Goal: Transaction & Acquisition: Download file/media

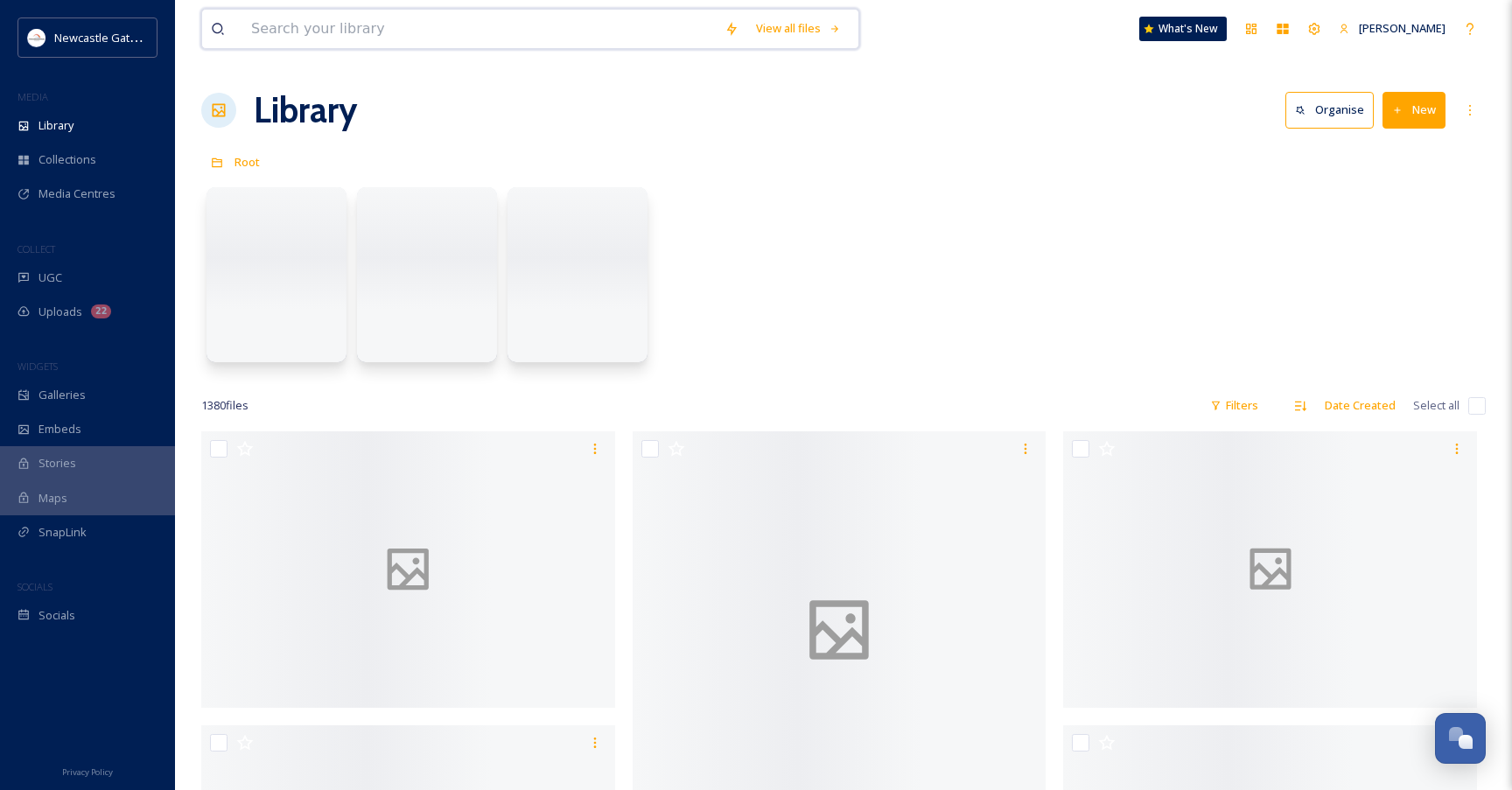
click at [423, 31] on input at bounding box center [479, 29] width 474 height 39
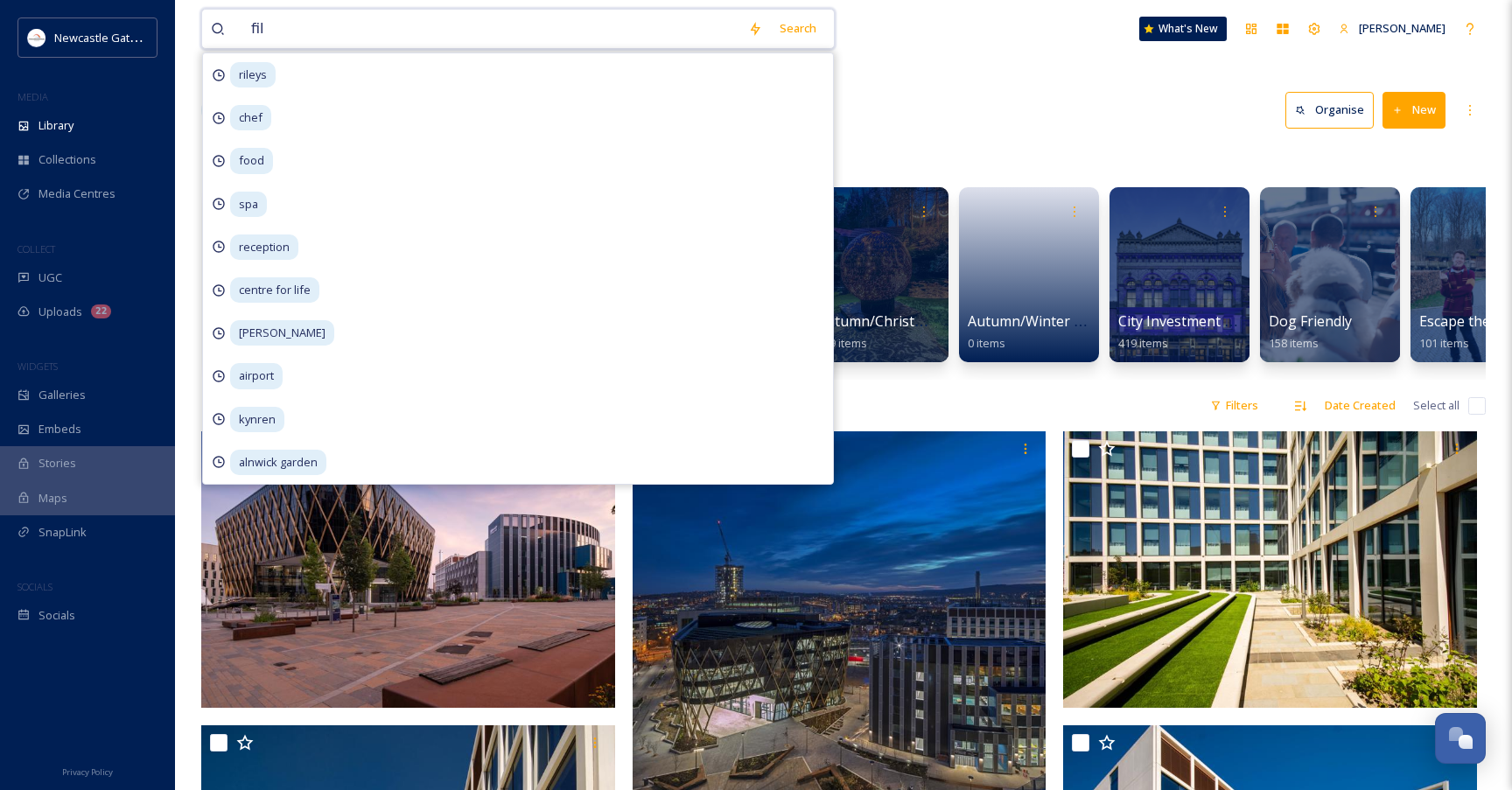
type input "film"
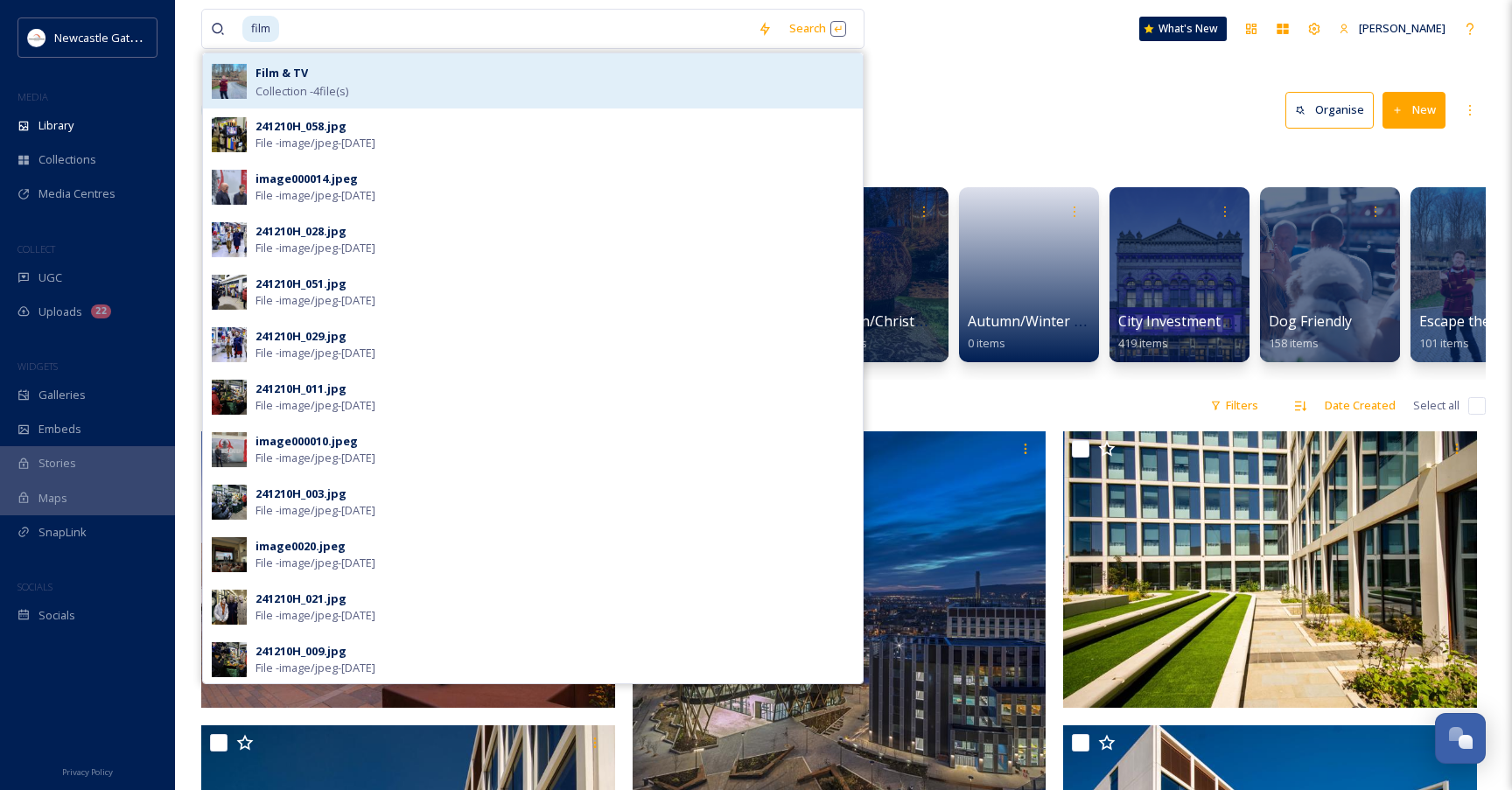
click at [679, 81] on div "Film & TV Collection - 4 file(s)" at bounding box center [554, 81] width 598 height 38
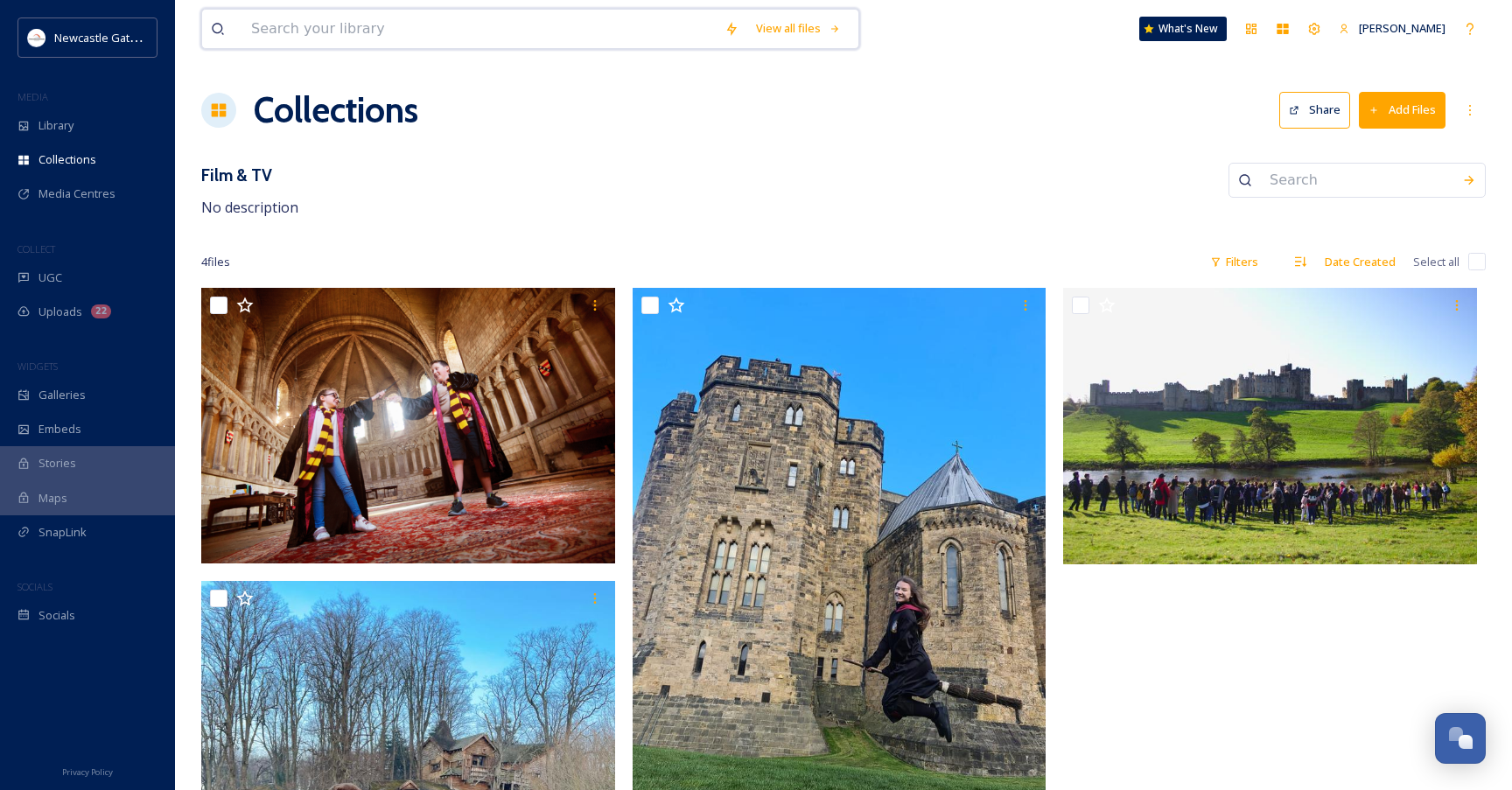
click at [395, 21] on input at bounding box center [479, 29] width 474 height 39
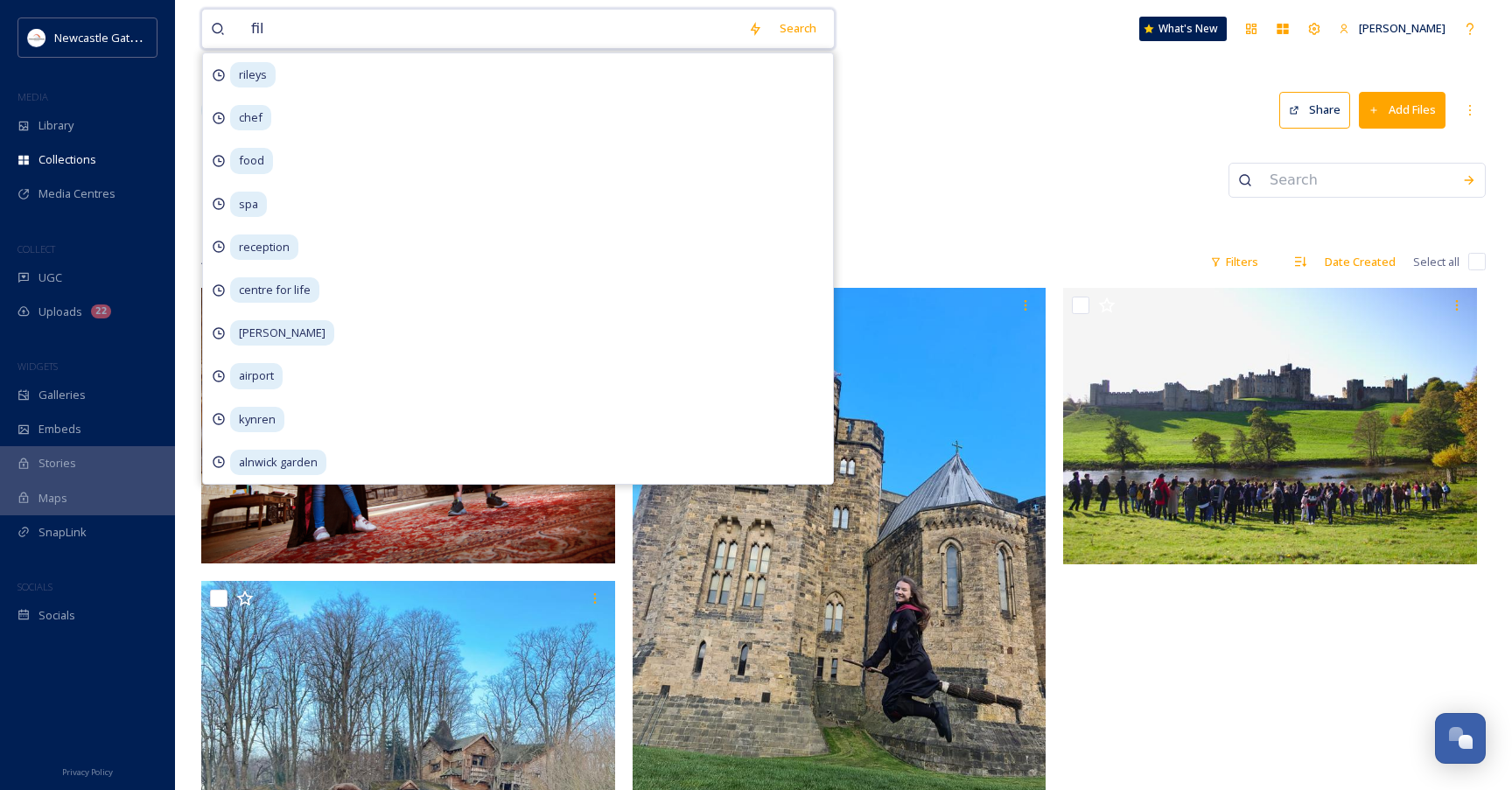
type input "film"
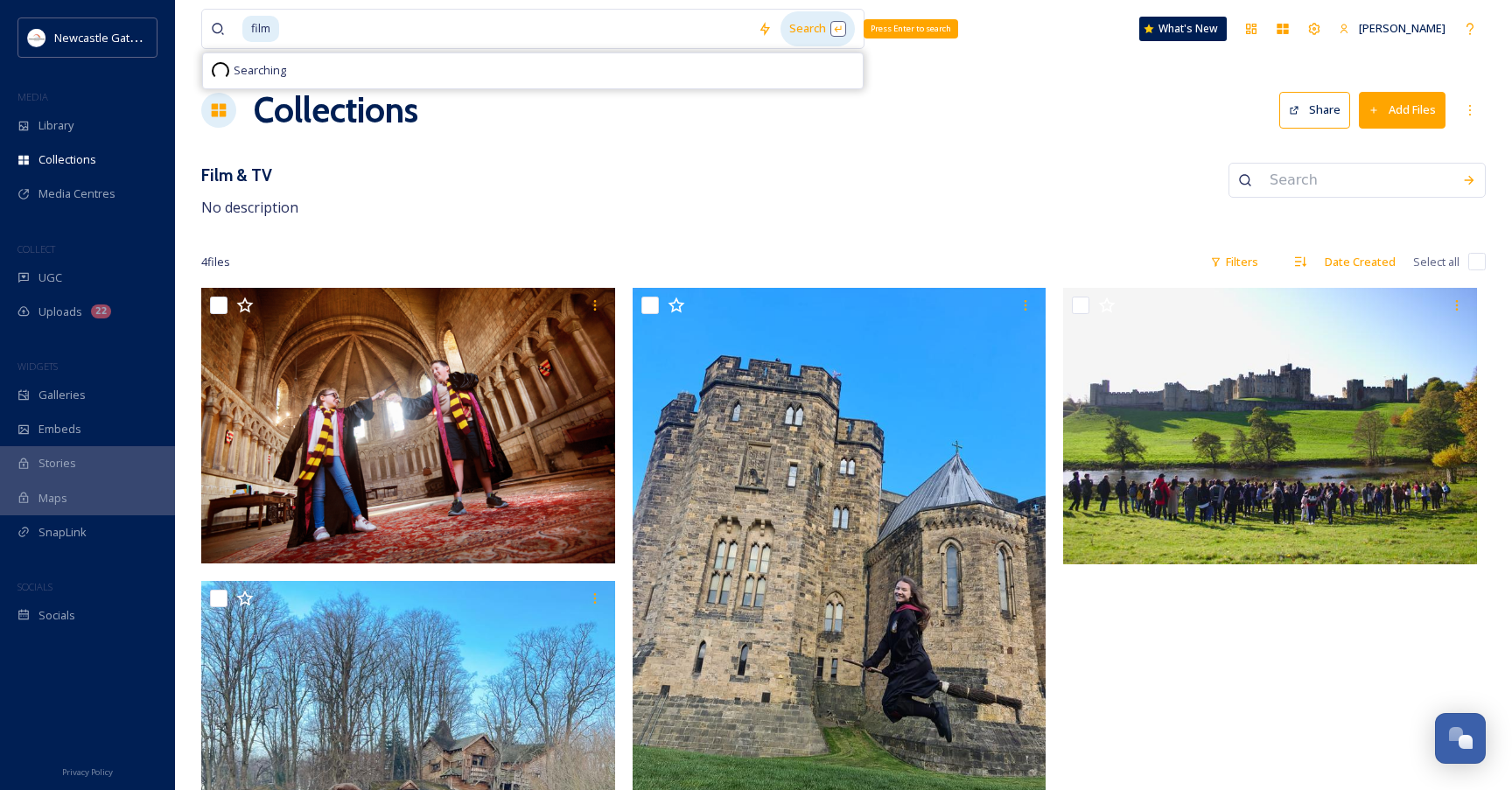
click at [800, 24] on div "Search Press Enter to search" at bounding box center [817, 28] width 75 height 34
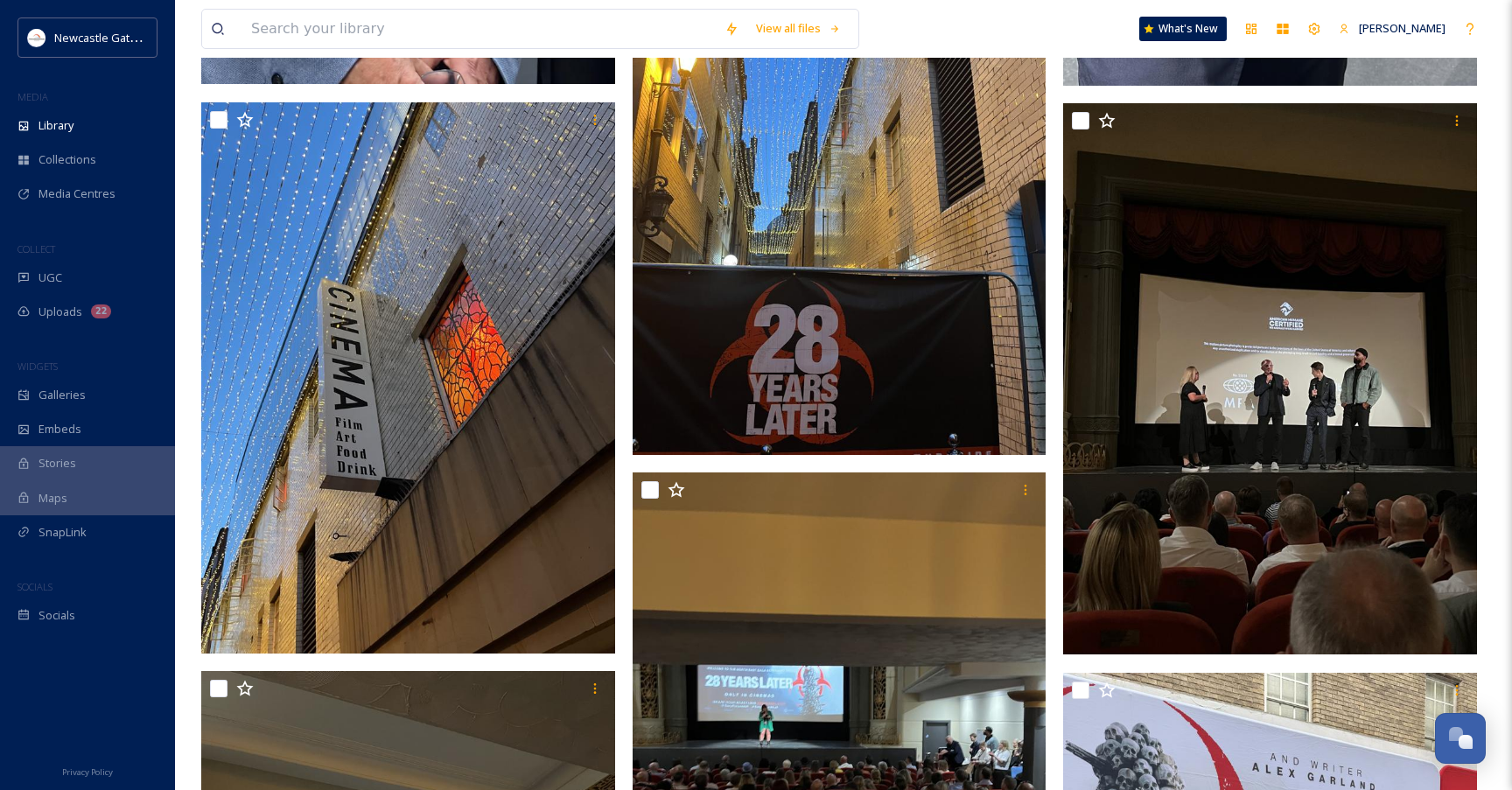
scroll to position [854, 0]
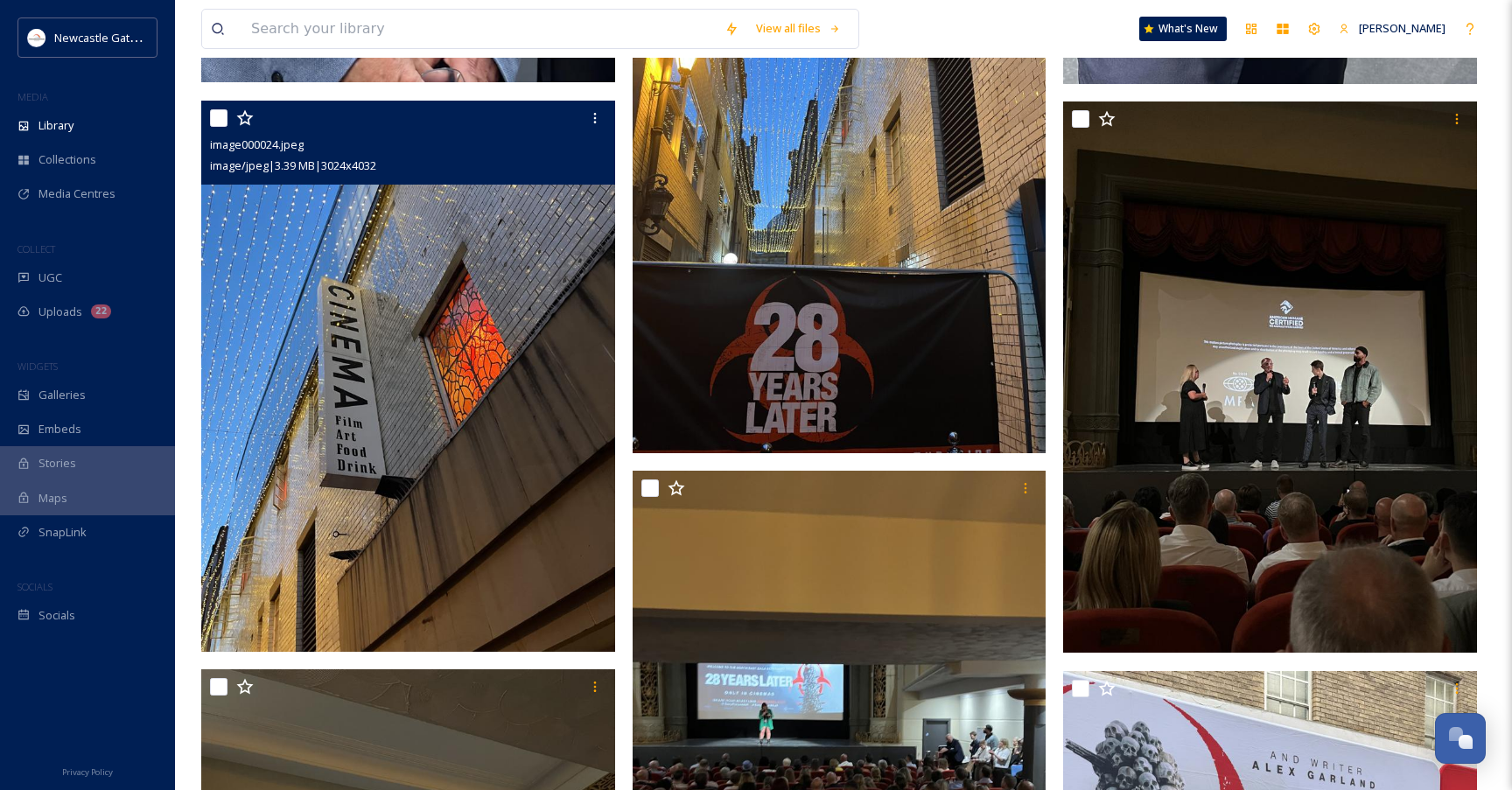
click at [581, 319] on img at bounding box center [408, 377] width 414 height 552
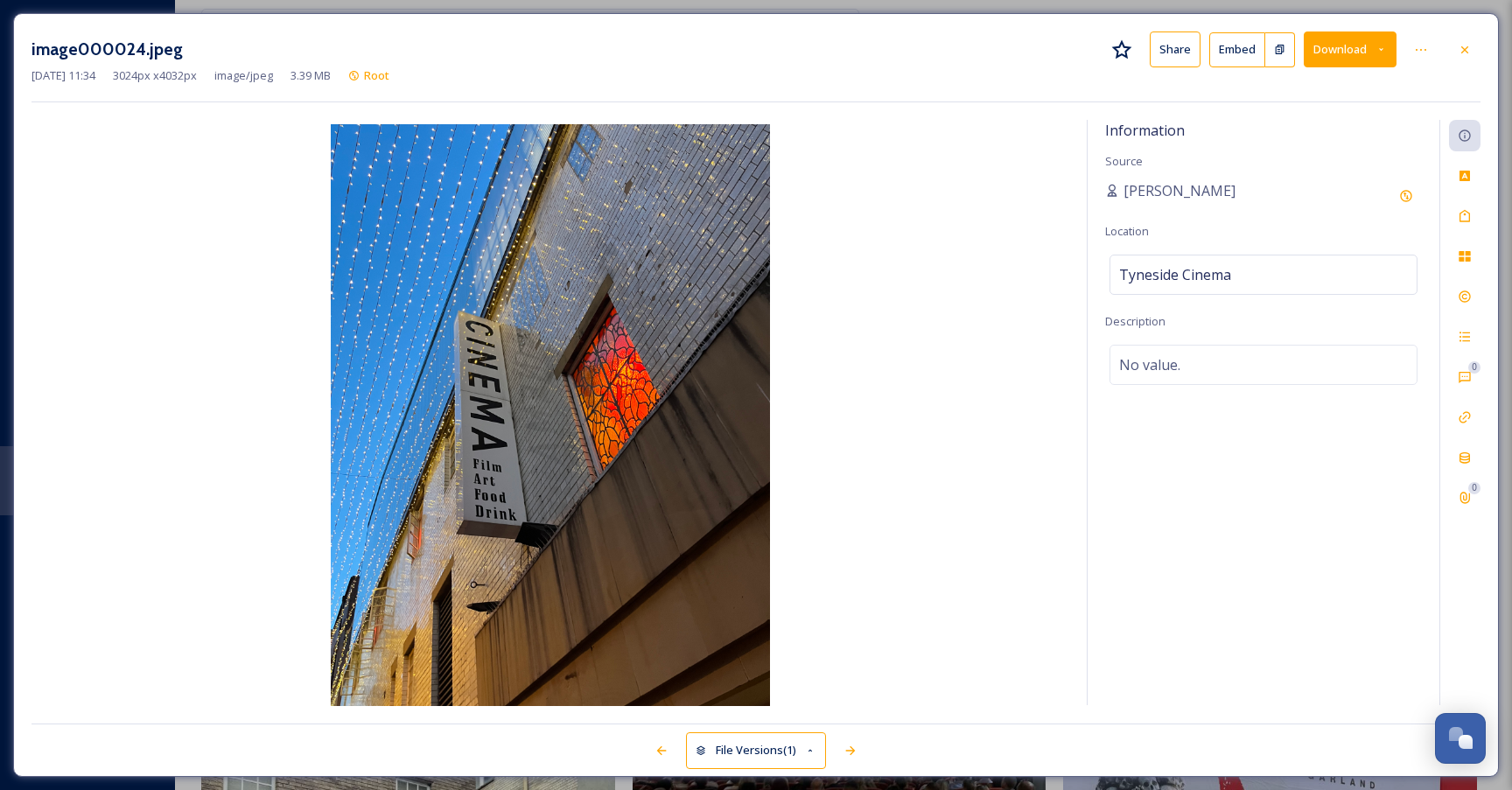
click at [1332, 53] on button "Download" at bounding box center [1350, 49] width 93 height 36
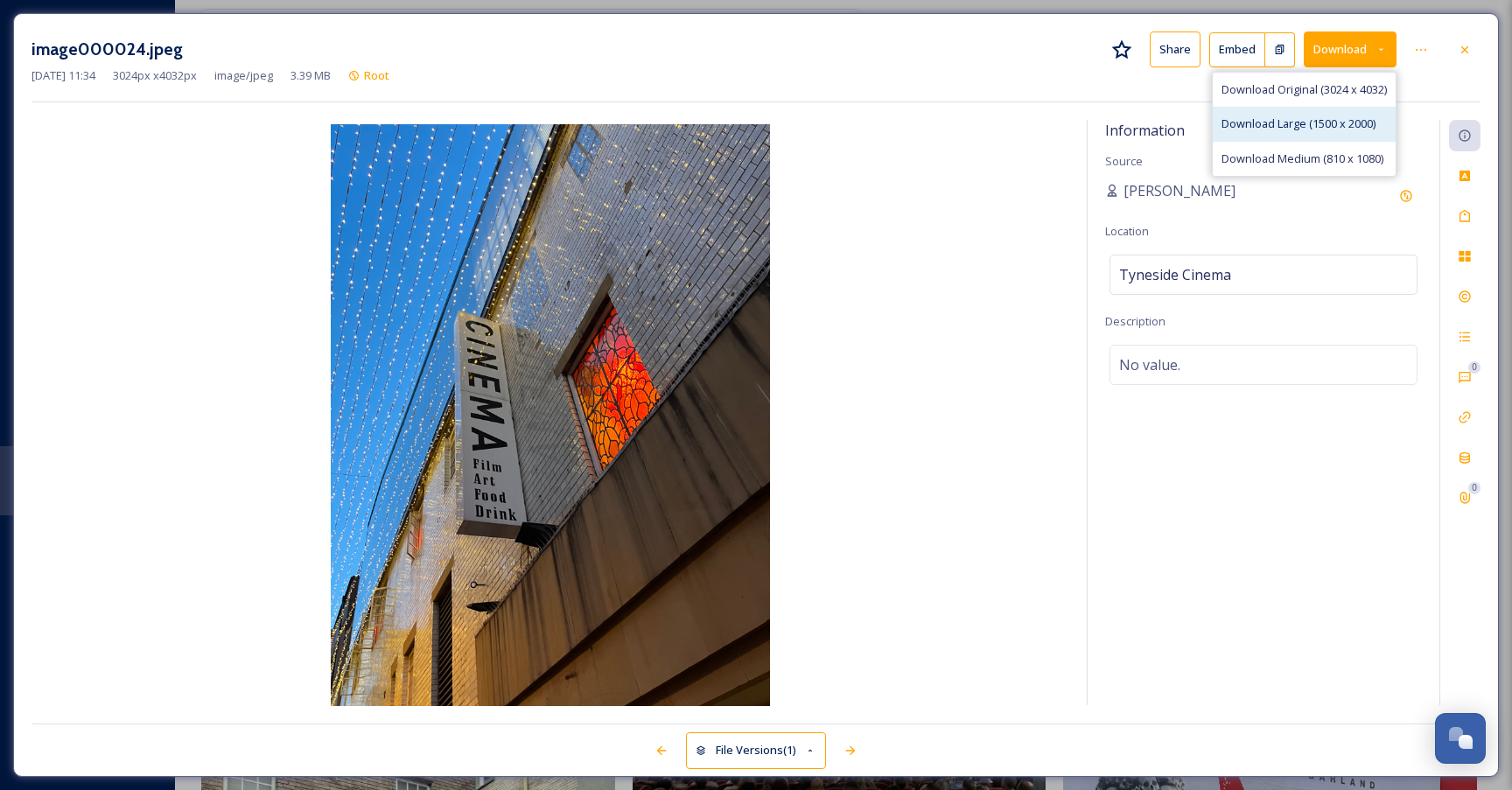
click at [1294, 122] on span "Download Large (1500 x 2000)" at bounding box center [1298, 123] width 154 height 17
